Goal: Check status: Check status

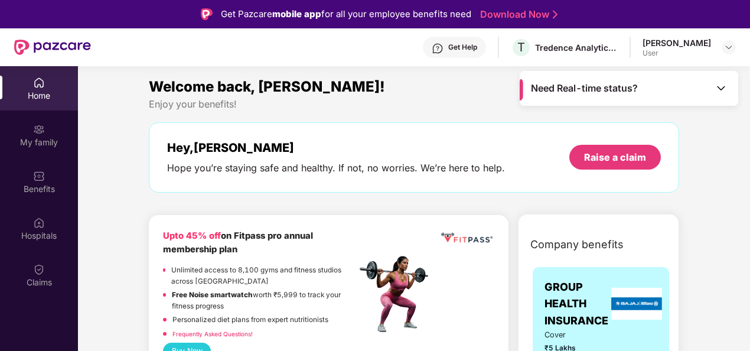
scroll to position [66, 0]
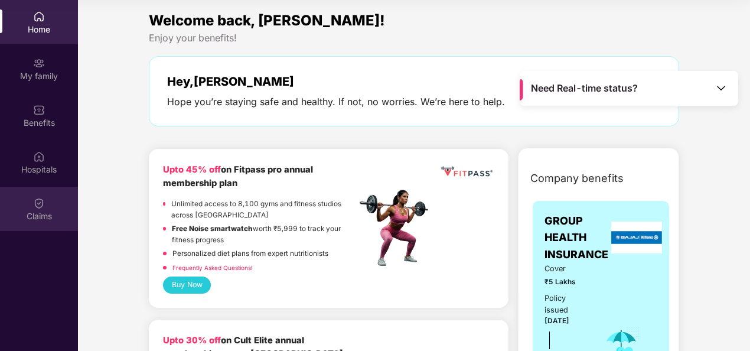
click at [32, 212] on div "Claims" at bounding box center [39, 216] width 78 height 12
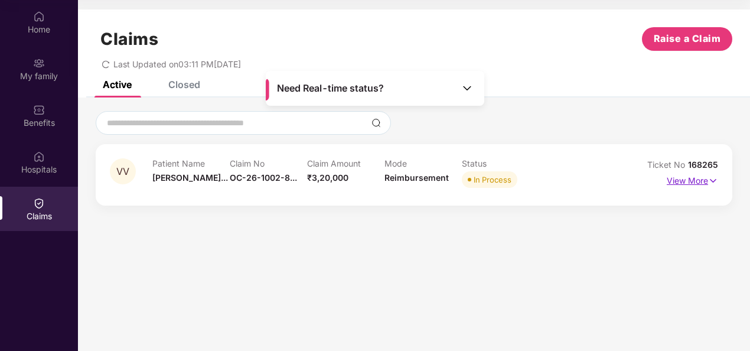
click at [691, 174] on p "View More" at bounding box center [692, 179] width 51 height 16
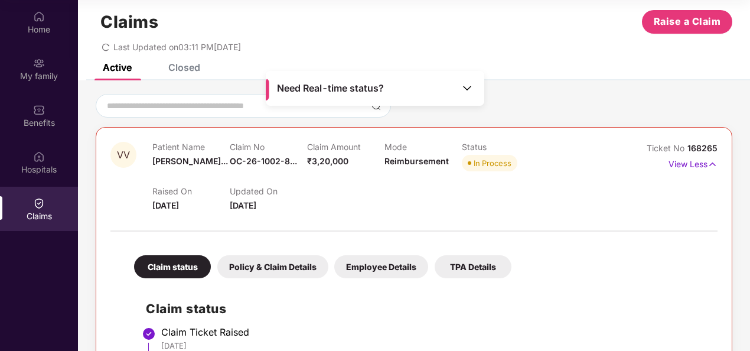
scroll to position [0, 0]
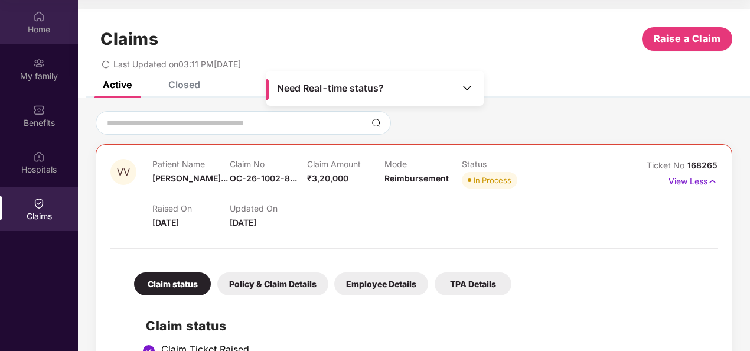
click at [46, 37] on div "Home" at bounding box center [39, 22] width 78 height 44
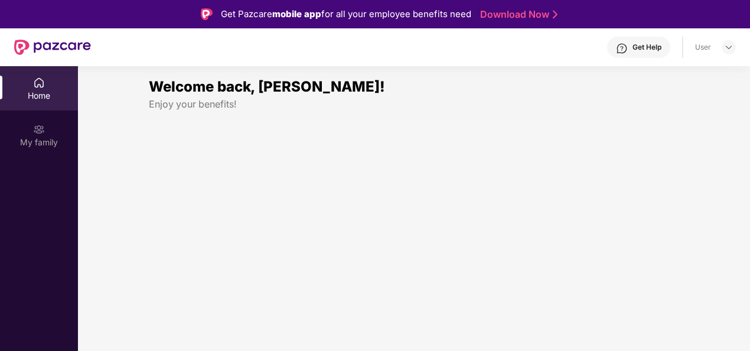
scroll to position [66, 0]
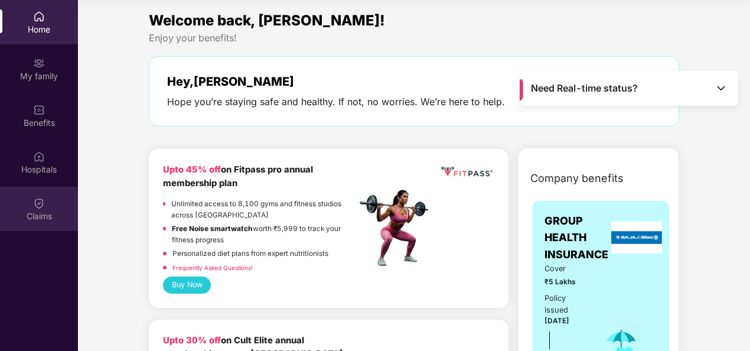
click at [30, 199] on div "Claims" at bounding box center [39, 209] width 78 height 44
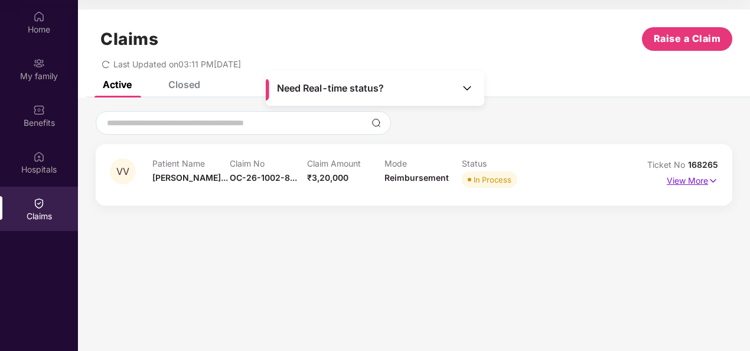
click at [687, 186] on p "View More" at bounding box center [692, 179] width 51 height 16
